Goal: Task Accomplishment & Management: Use online tool/utility

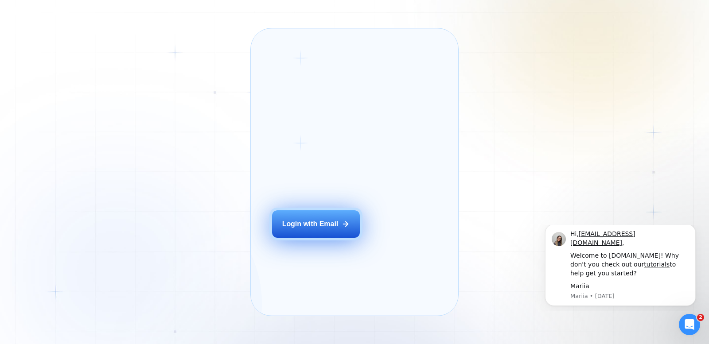
click at [325, 229] on div "Login with Email" at bounding box center [310, 224] width 56 height 10
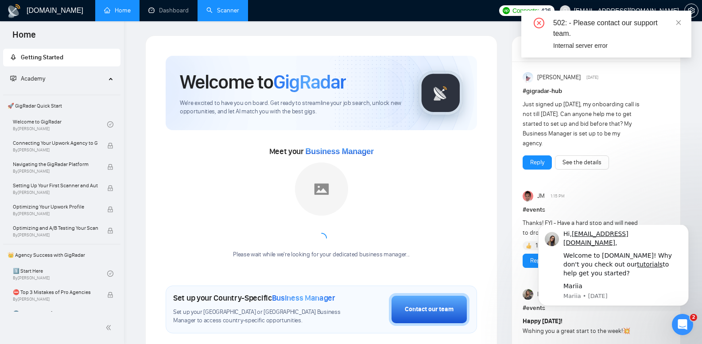
click at [236, 10] on link "Scanner" at bounding box center [222, 11] width 33 height 8
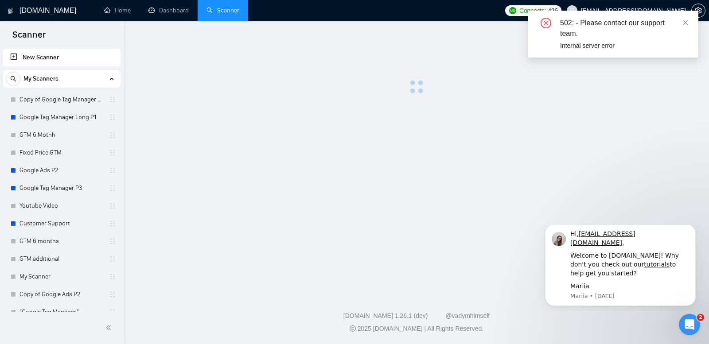
click at [685, 19] on icon "close" at bounding box center [685, 22] width 6 height 6
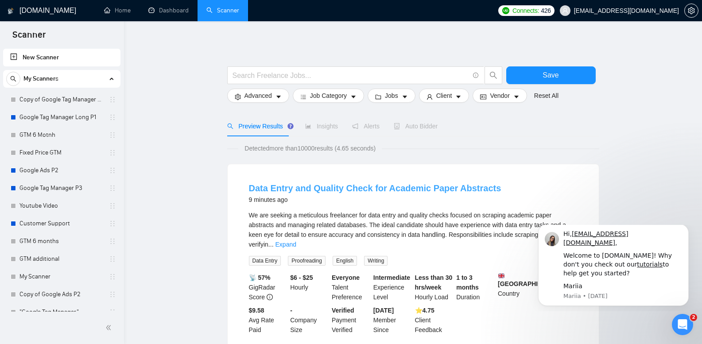
click at [380, 189] on link "Data Entry and Quality Check for Academic Paper Abstracts" at bounding box center [375, 188] width 252 height 10
click at [73, 99] on link "Copy of Google Tag Manager Long P1" at bounding box center [61, 100] width 84 height 18
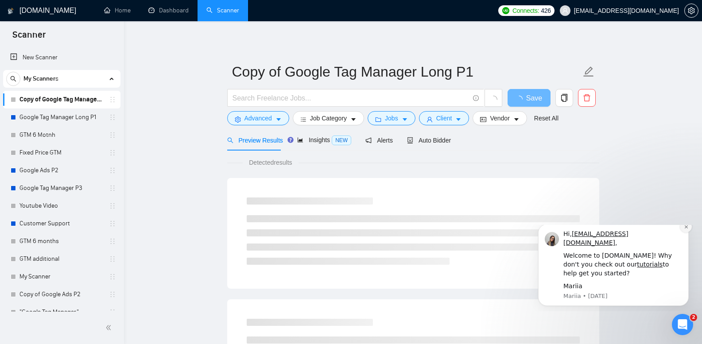
click at [686, 229] on icon "Dismiss notification" at bounding box center [686, 227] width 5 height 5
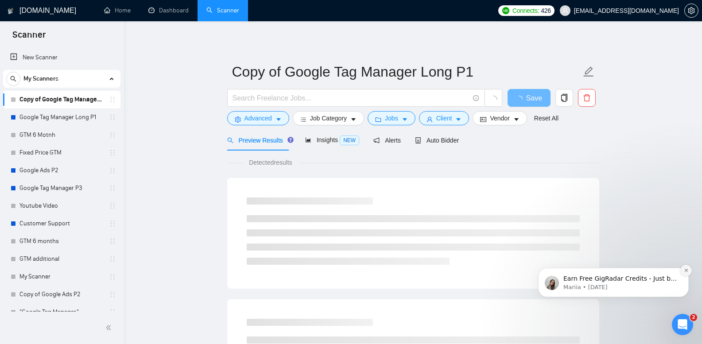
click at [686, 269] on icon "Dismiss notification" at bounding box center [686, 270] width 5 height 5
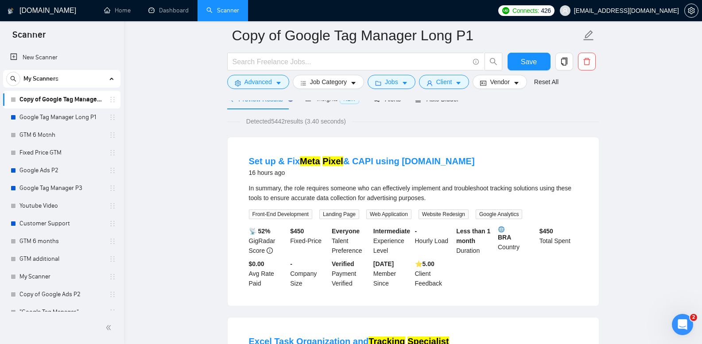
scroll to position [44, 0]
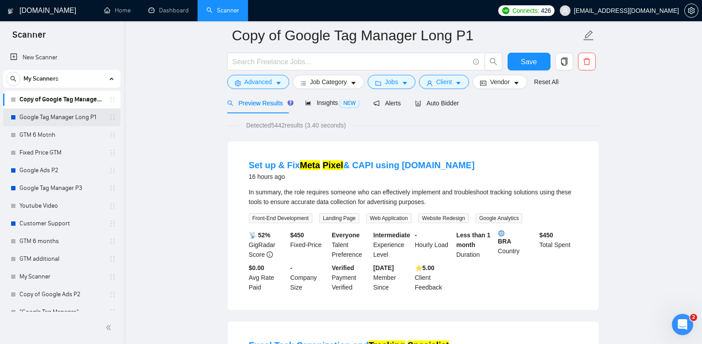
click at [69, 113] on link "Google Tag Manager Long P1" at bounding box center [61, 118] width 84 height 18
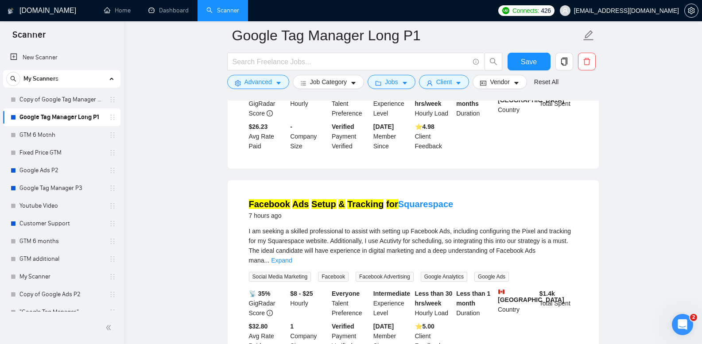
scroll to position [576, 0]
drag, startPoint x: 236, startPoint y: 168, endPoint x: 221, endPoint y: 158, distance: 18.1
click at [235, 180] on div "Facebook Ads Setup & Tracking for Squarespace 7 hours ago I am seeking a skille…" at bounding box center [413, 274] width 371 height 188
click at [54, 132] on link "GTM 6 Motnh" at bounding box center [61, 135] width 84 height 18
